Goal: Transaction & Acquisition: Purchase product/service

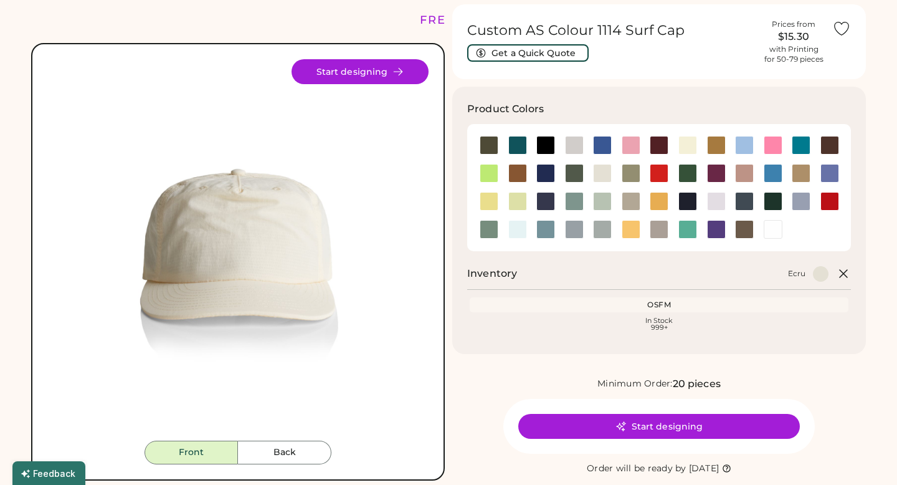
scroll to position [72, 0]
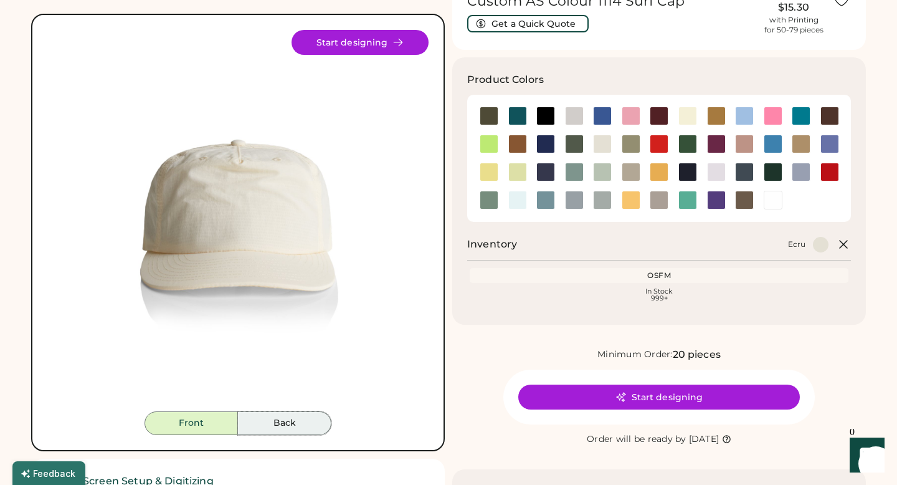
click at [287, 416] on button "Back" at bounding box center [284, 423] width 93 height 24
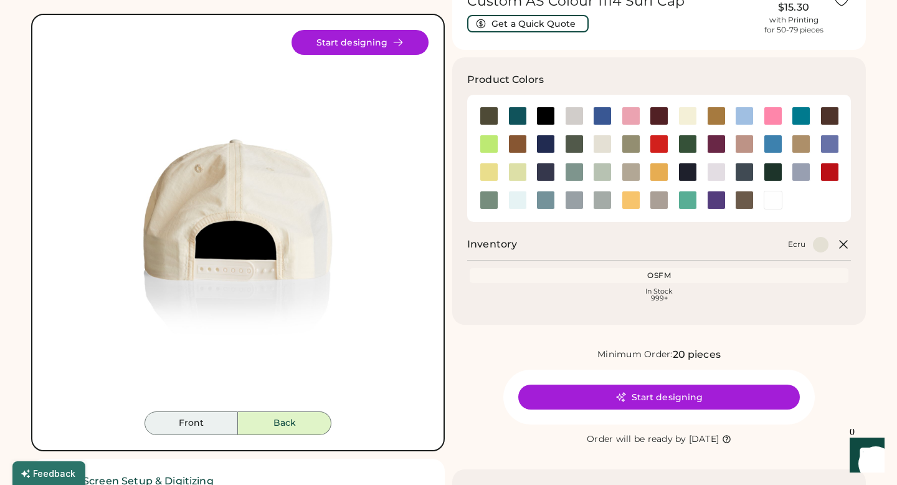
click at [221, 427] on button "Front" at bounding box center [191, 423] width 93 height 24
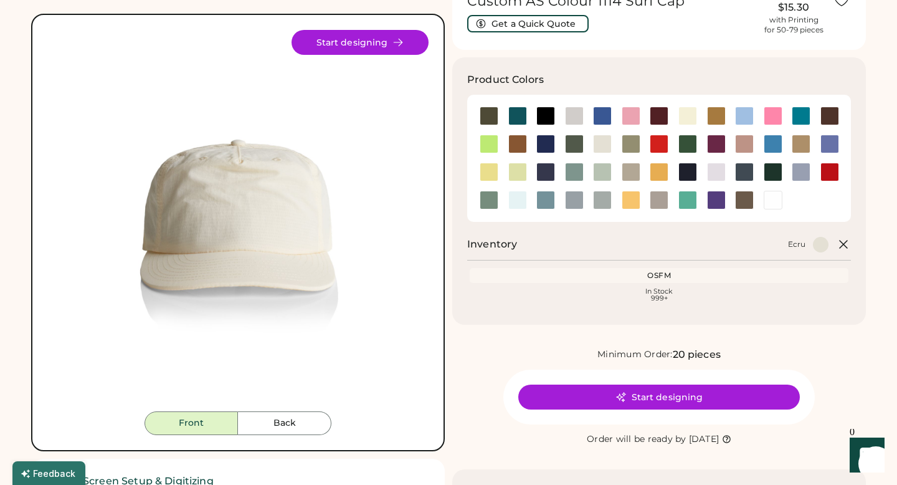
click at [312, 233] on img at bounding box center [237, 220] width 381 height 381
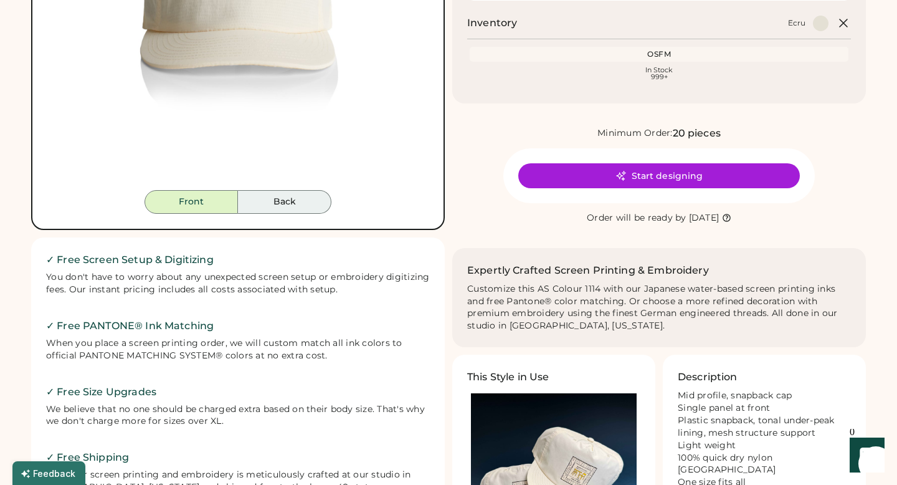
scroll to position [0, 0]
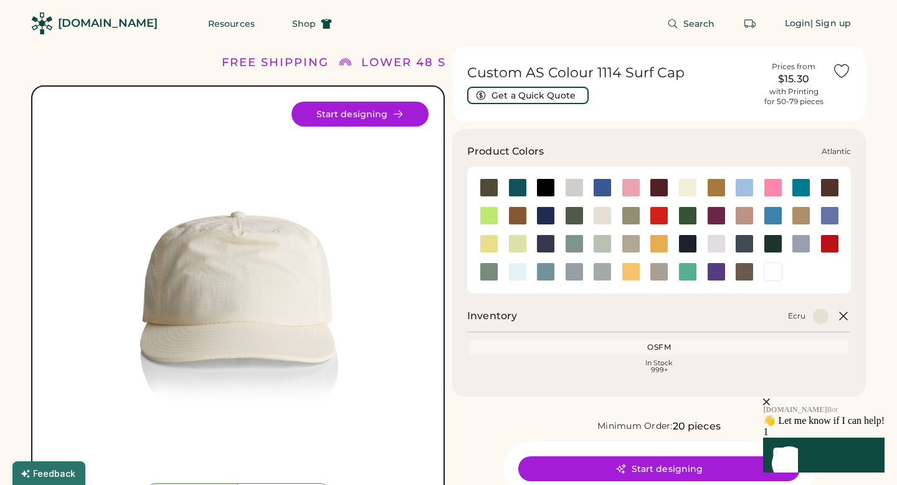
click at [517, 187] on div at bounding box center [518, 187] width 19 height 19
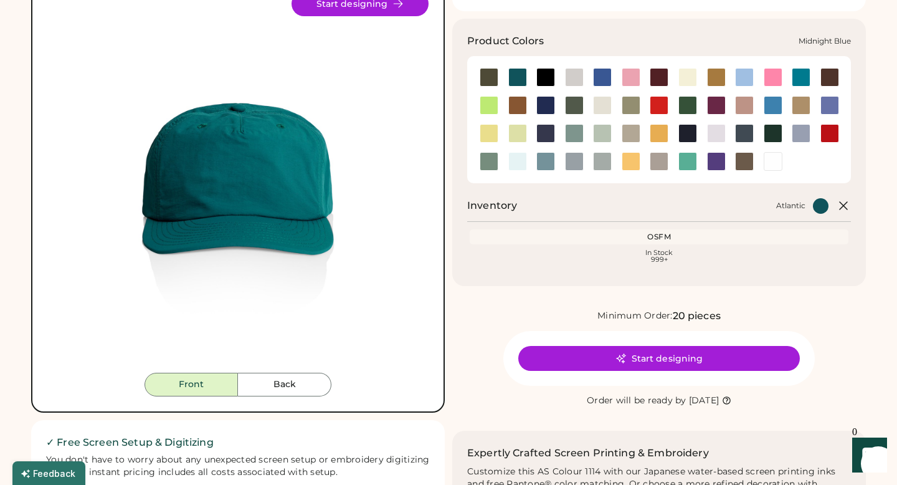
scroll to position [122, 0]
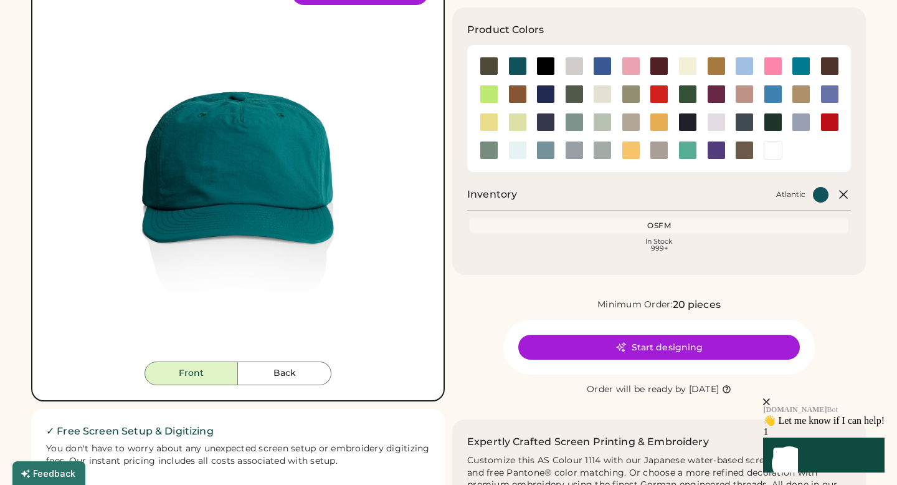
click at [592, 226] on div "OSFM" at bounding box center [659, 226] width 374 height 10
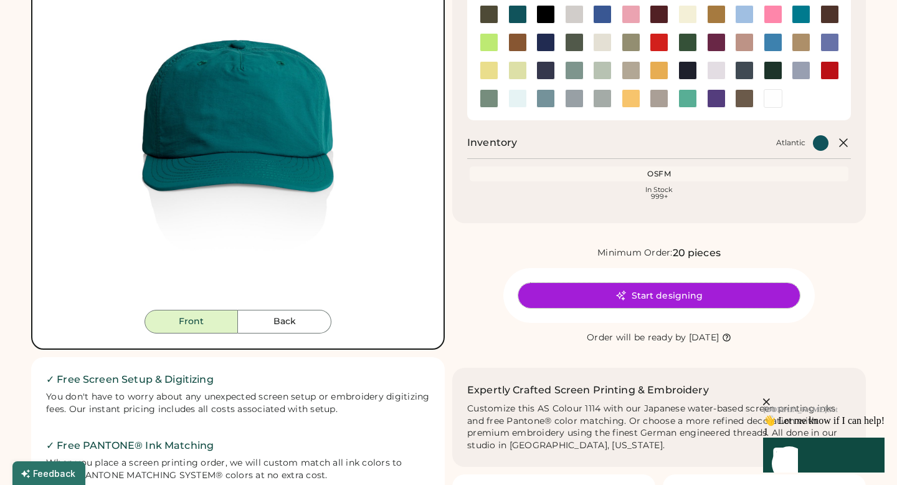
click at [643, 303] on button "Start designing" at bounding box center [660, 295] width 282 height 25
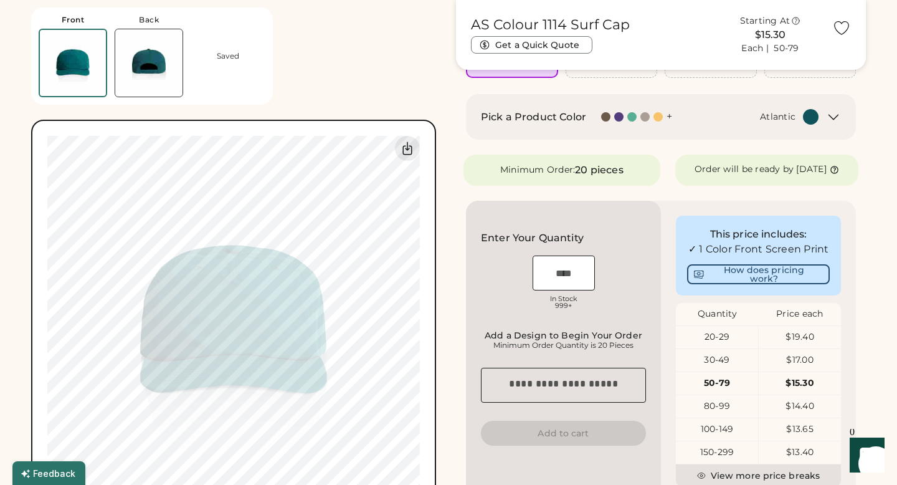
scroll to position [216, 0]
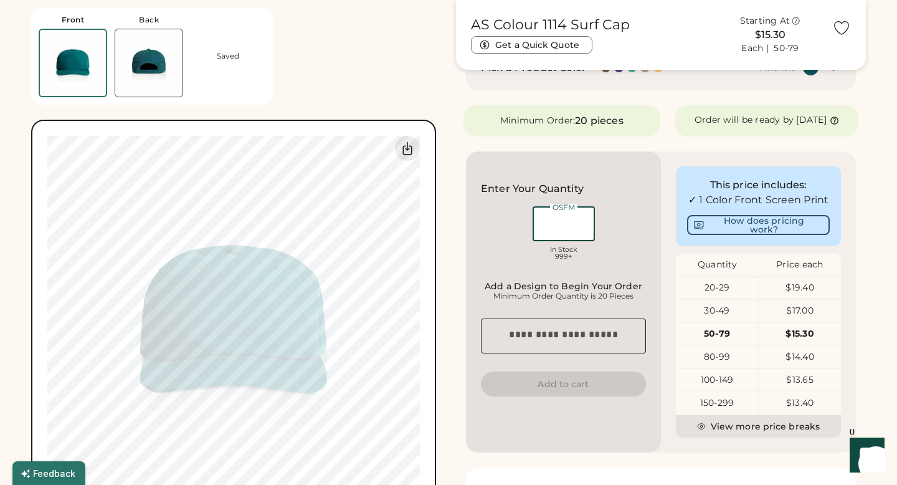
click at [574, 236] on input "input" at bounding box center [564, 223] width 62 height 35
type input "**"
click at [650, 217] on div "Enter Your Quantity OSFM In Stock 999+ Add a Design to Begin Your Order Minimum…" at bounding box center [563, 301] width 195 height 301
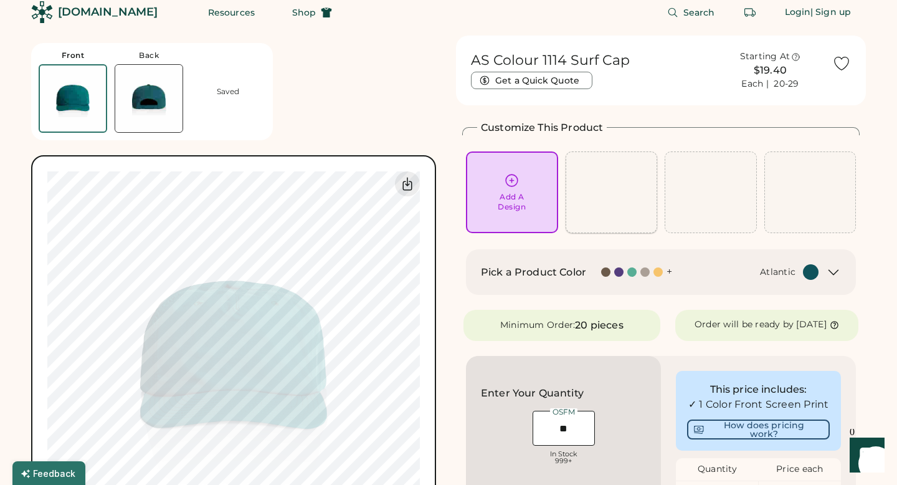
scroll to position [22, 0]
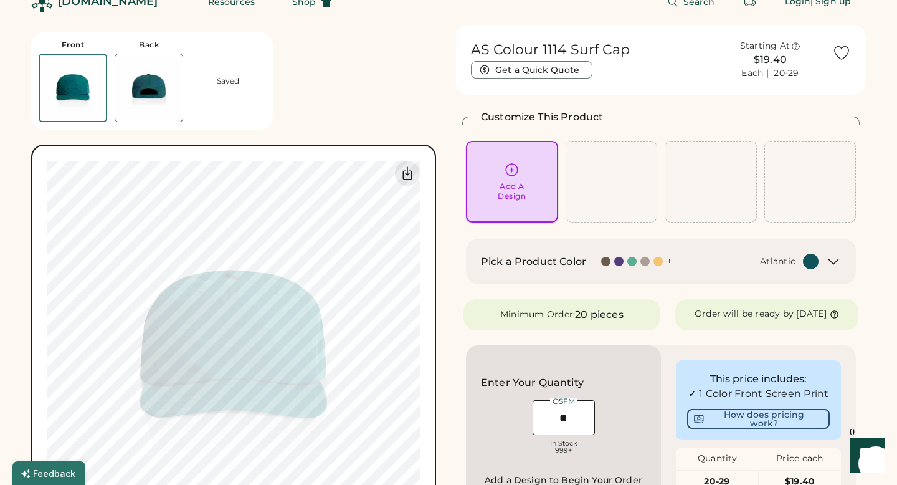
click at [531, 184] on div "Add A Design" at bounding box center [512, 181] width 75 height 39
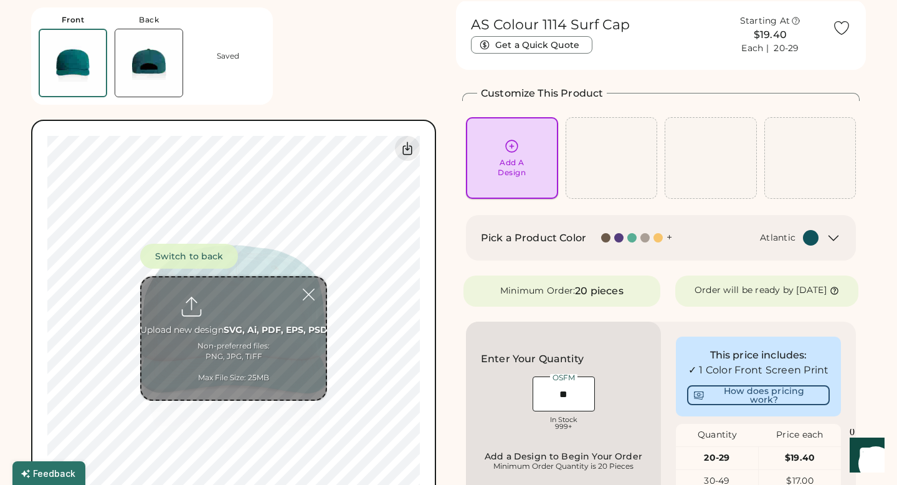
scroll to position [47, 0]
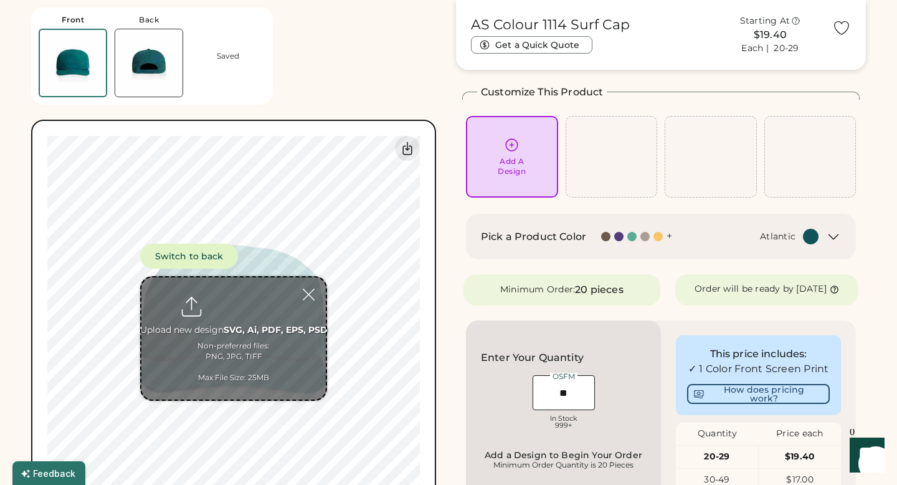
click at [270, 340] on input "file" at bounding box center [233, 338] width 184 height 122
